Goal: Task Accomplishment & Management: Complete application form

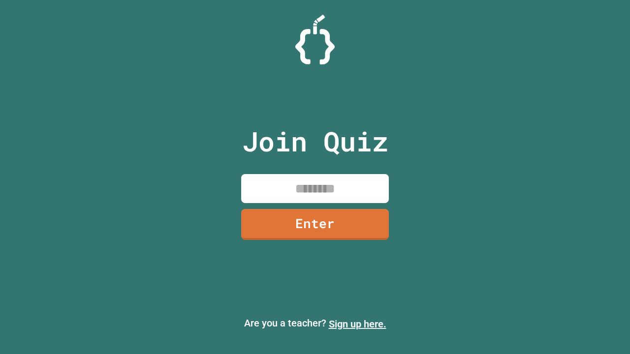
click at [357, 324] on link "Sign up here." at bounding box center [358, 324] width 58 height 12
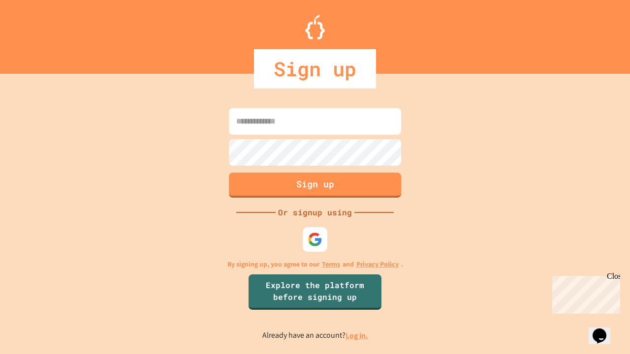
click at [357, 336] on link "Log in." at bounding box center [356, 336] width 23 height 10
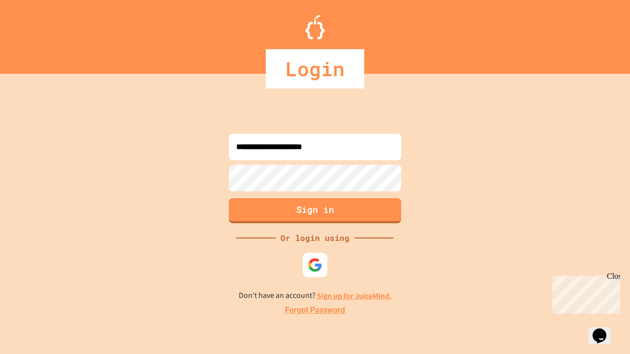
type input "**********"
